Goal: Information Seeking & Learning: Learn about a topic

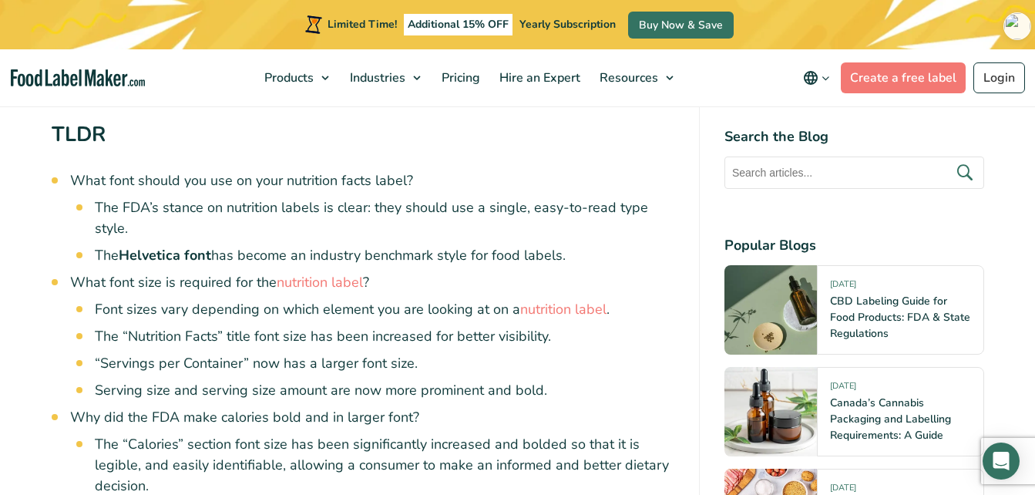
scroll to position [837, 0]
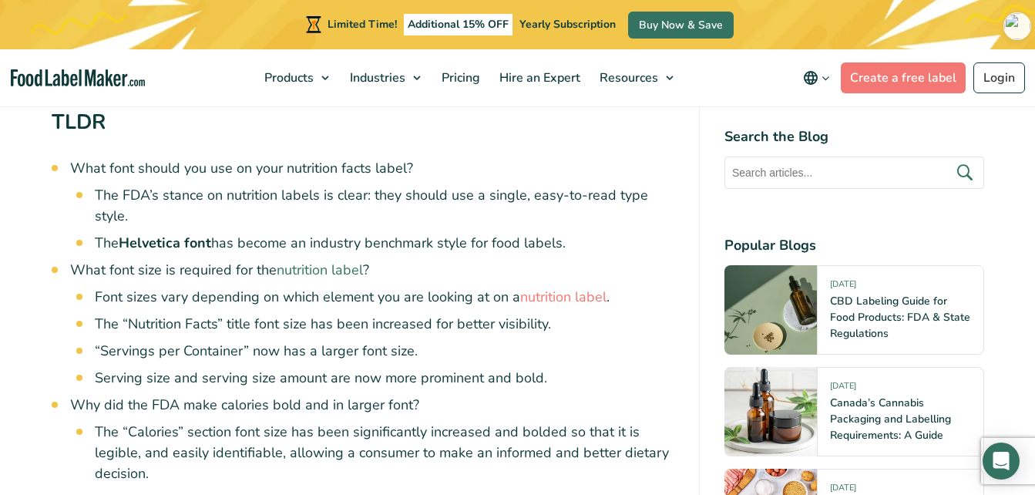
click at [304, 272] on link "nutrition label" at bounding box center [320, 269] width 86 height 18
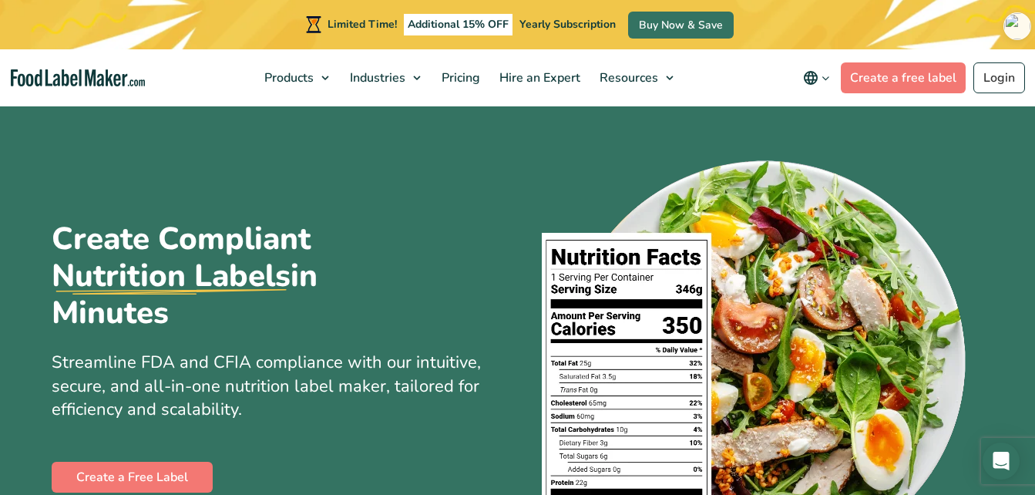
click at [1009, 272] on section "Create Compliant Nutrition Labels in Minutes Streamline FDA and CFIA compliance…" at bounding box center [517, 358] width 1035 height 508
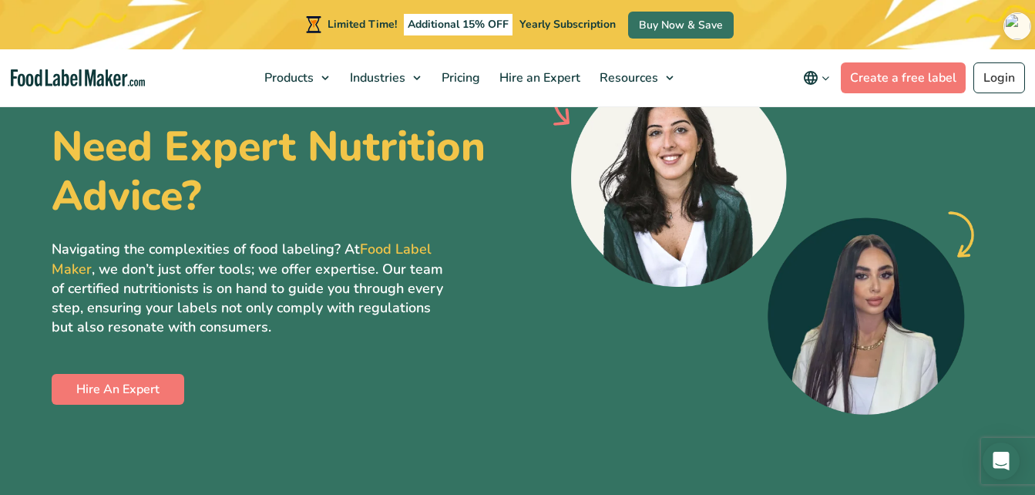
scroll to position [4068, 0]
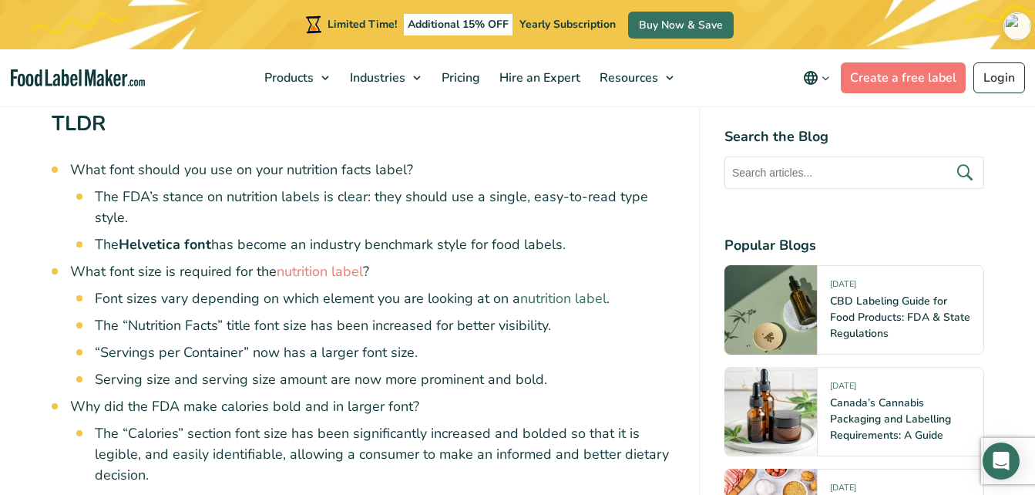
click at [542, 296] on link "nutrition label" at bounding box center [563, 298] width 86 height 18
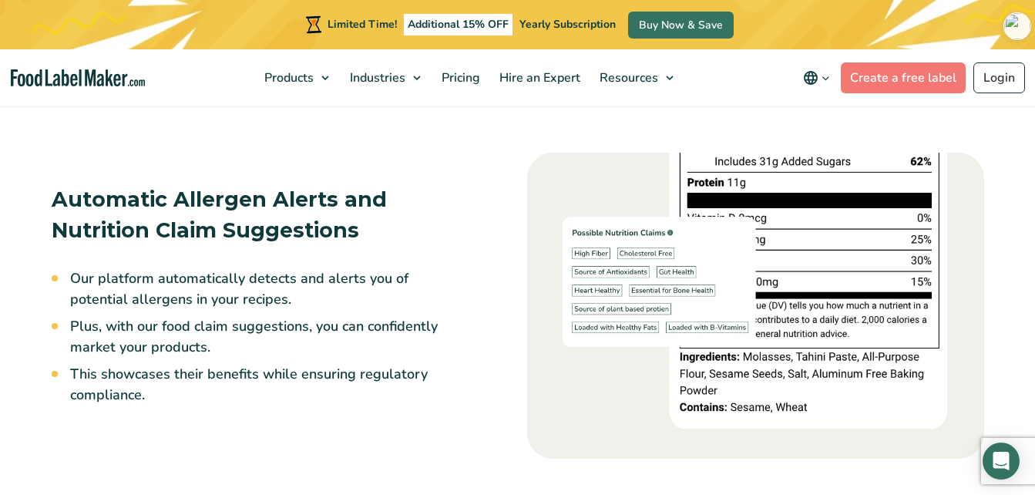
scroll to position [2554, 0]
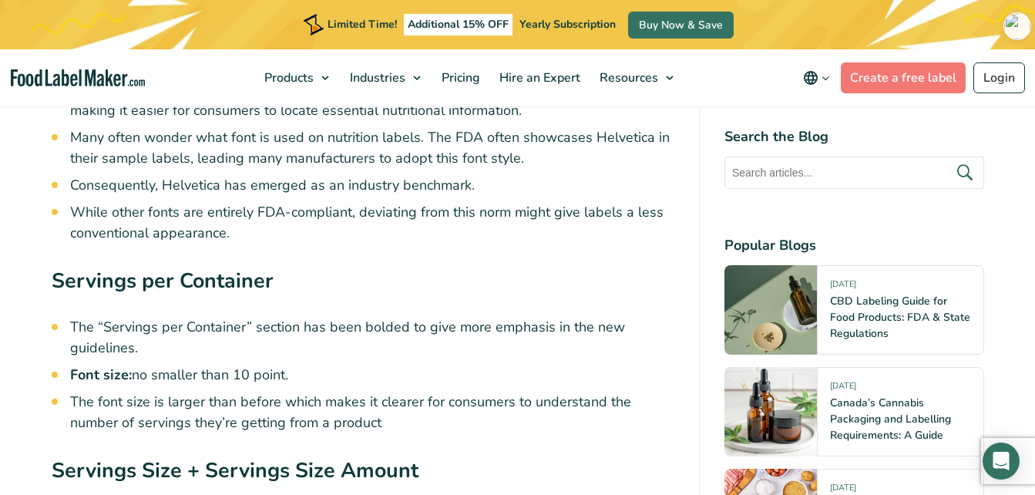
scroll to position [3494, 0]
click at [617, 238] on li "While other fonts are entirely FDA-compliant, deviating from this norm might gi…" at bounding box center [372, 222] width 604 height 42
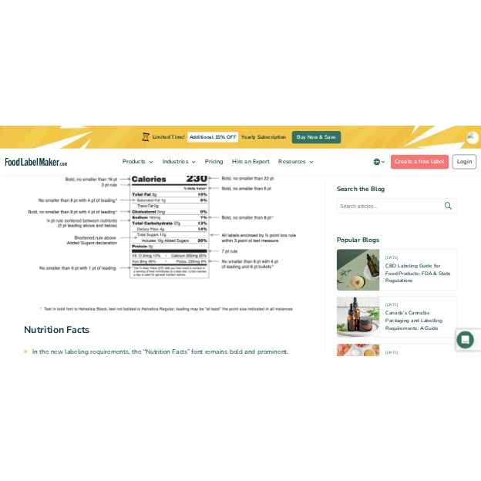
scroll to position [2970, 0]
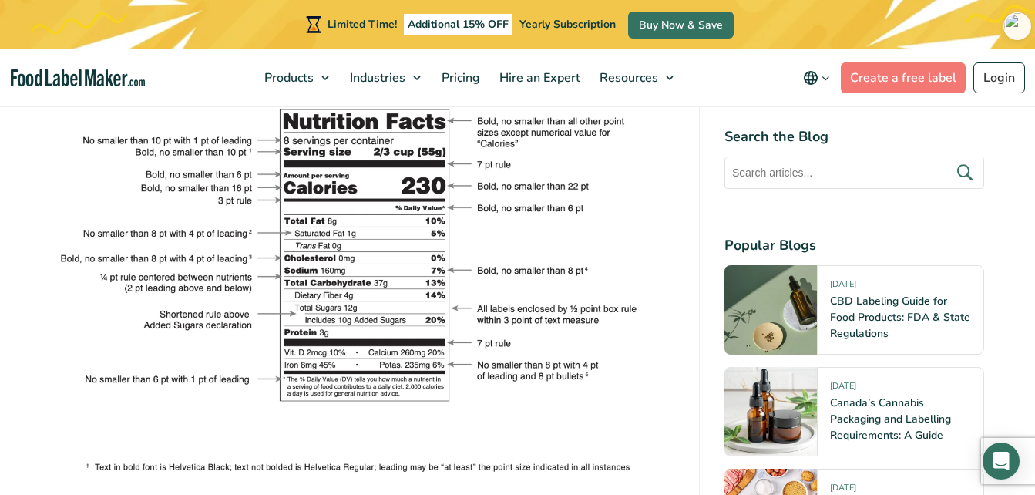
click at [517, 221] on img at bounding box center [363, 265] width 623 height 420
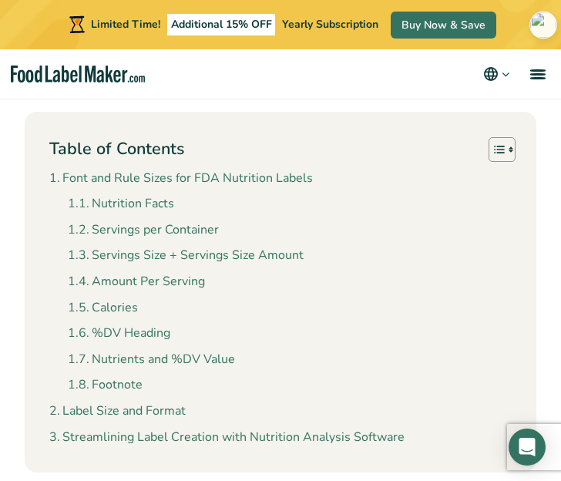
scroll to position [1506, 0]
click at [117, 202] on link "Nutrition Facts" at bounding box center [121, 203] width 106 height 20
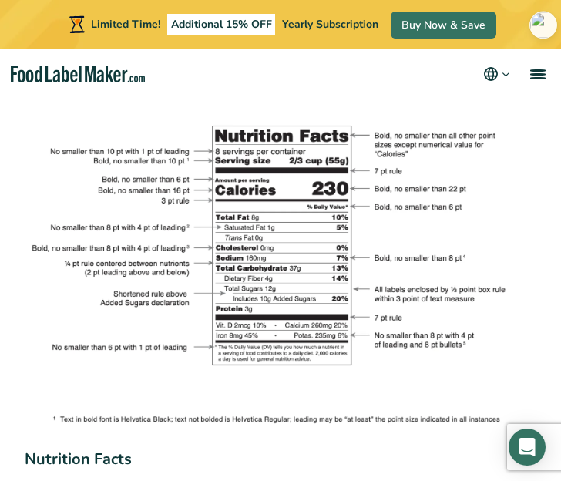
scroll to position [2741, 0]
